Goal: Check status: Check status

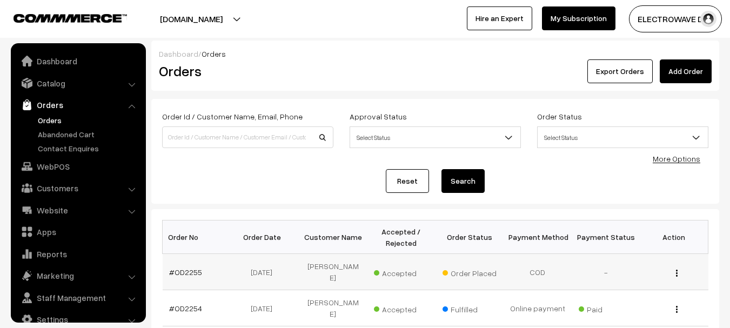
scroll to position [17, 0]
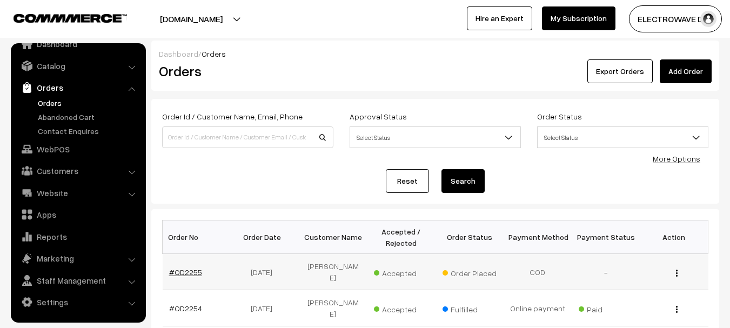
click at [195, 269] on link "#OD2255" at bounding box center [185, 271] width 33 height 9
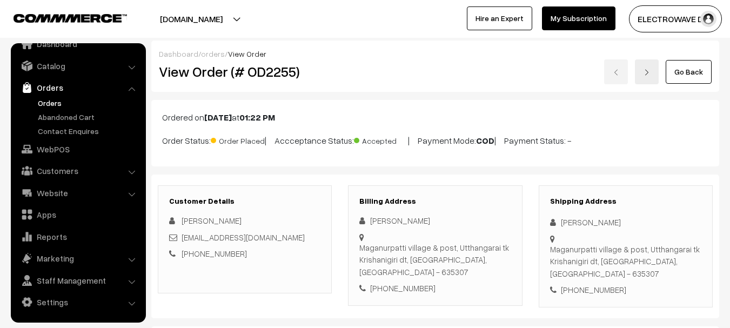
click at [57, 103] on link "Orders" at bounding box center [88, 102] width 107 height 11
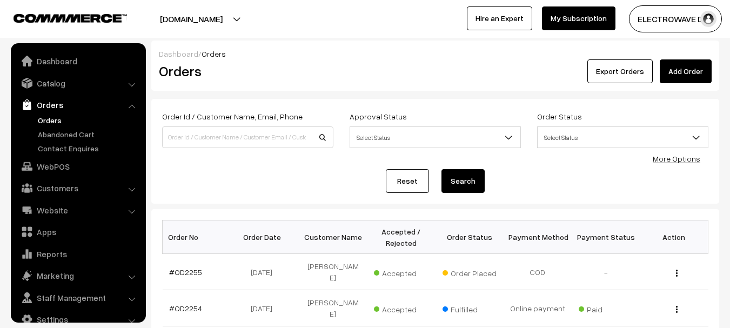
scroll to position [17, 0]
